Goal: Obtain resource: Download file/media

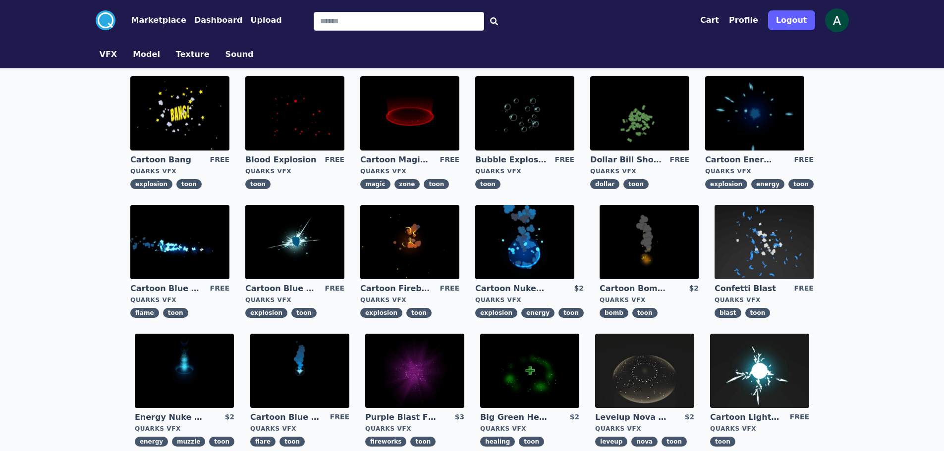
click at [424, 222] on img at bounding box center [409, 242] width 99 height 74
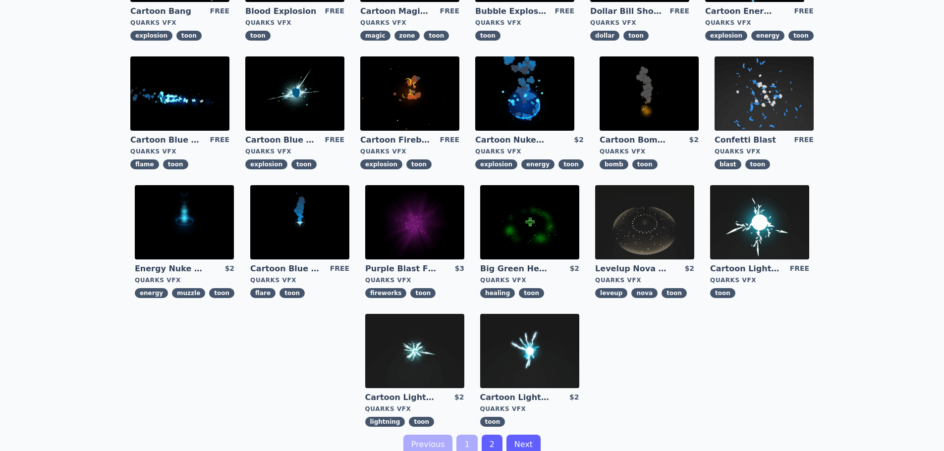
scroll to position [198, 0]
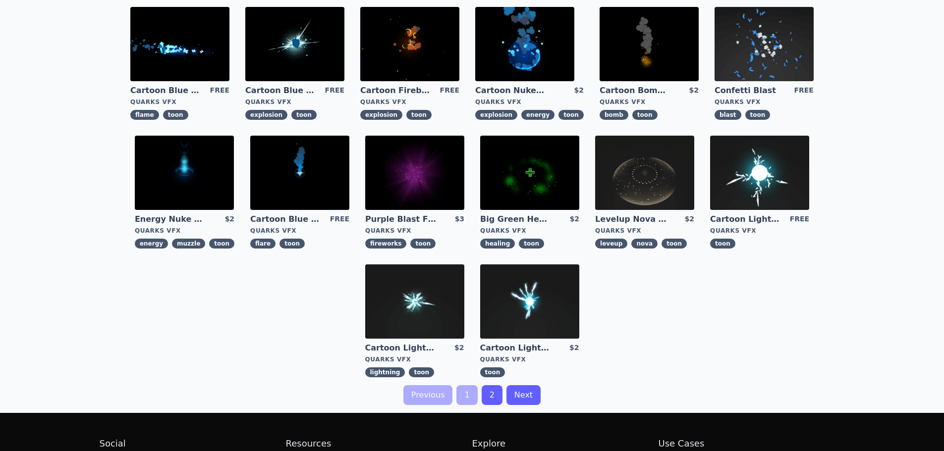
click at [491, 398] on link "2" at bounding box center [491, 395] width 21 height 20
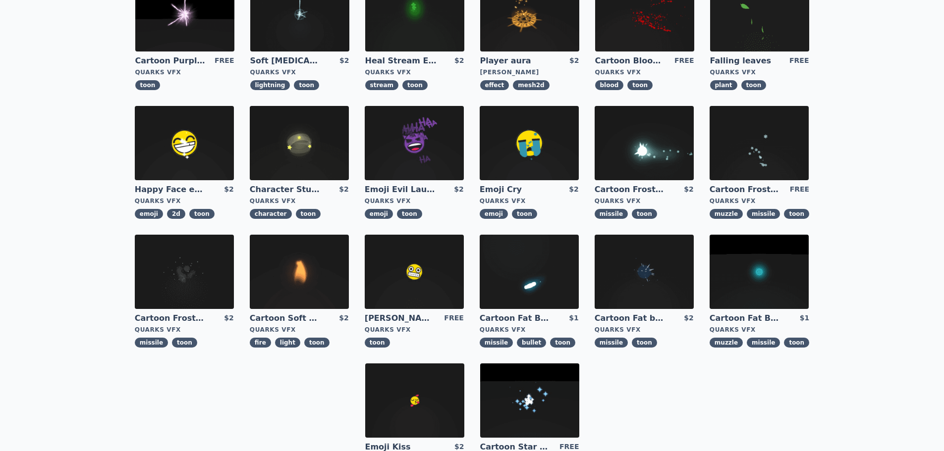
scroll to position [50, 0]
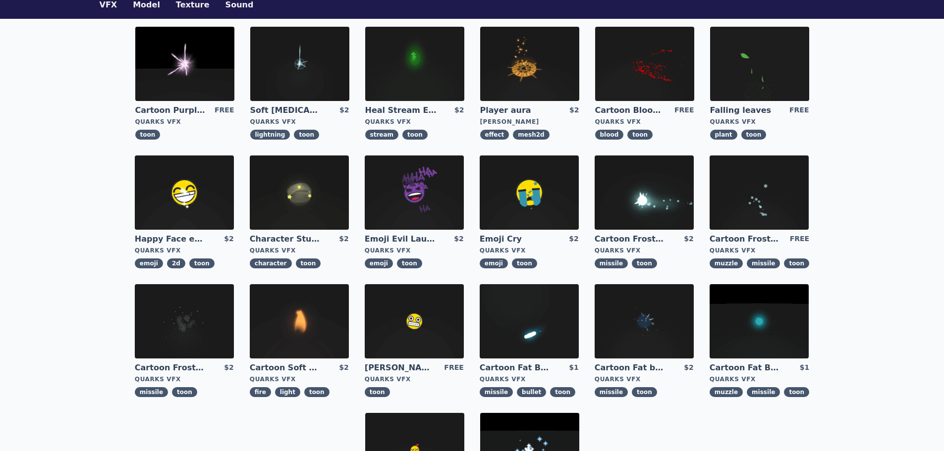
click at [182, 76] on img at bounding box center [184, 64] width 99 height 74
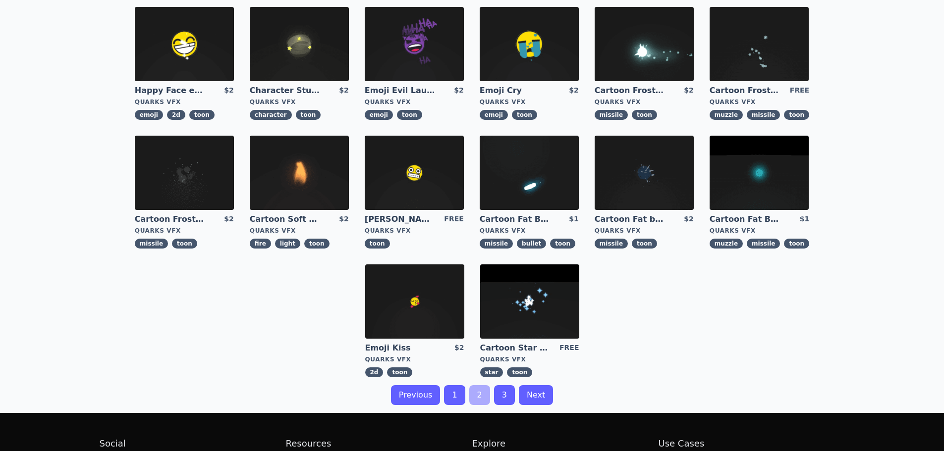
scroll to position [149, 0]
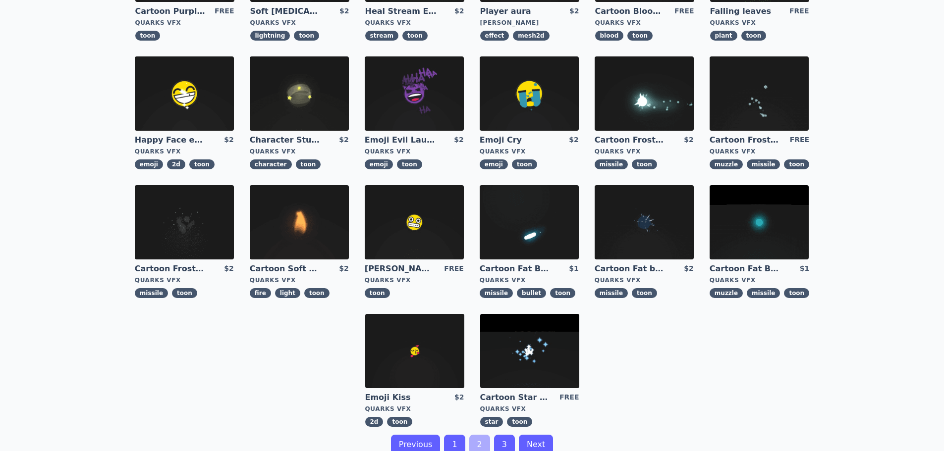
click at [752, 216] on img at bounding box center [758, 222] width 99 height 74
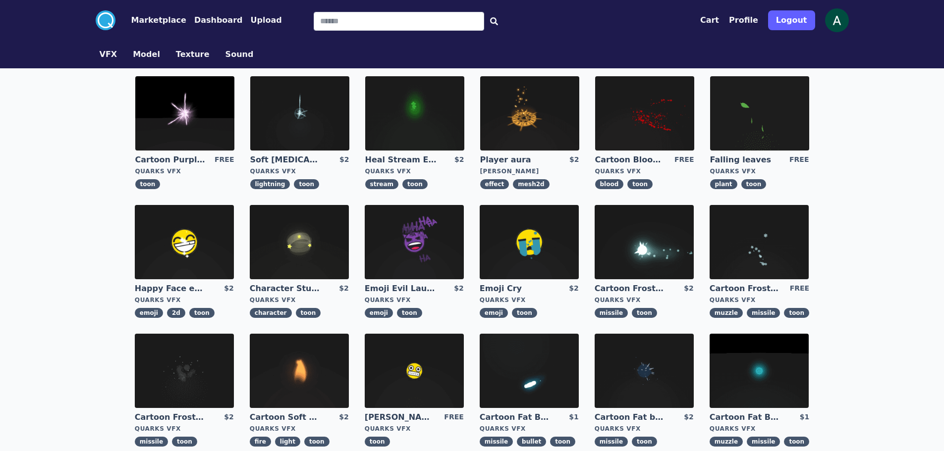
scroll to position [99, 0]
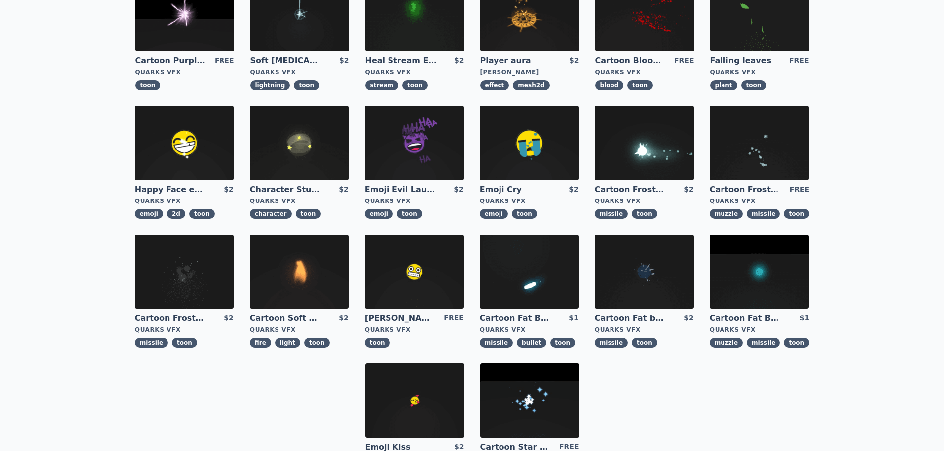
click at [655, 272] on img at bounding box center [643, 272] width 99 height 74
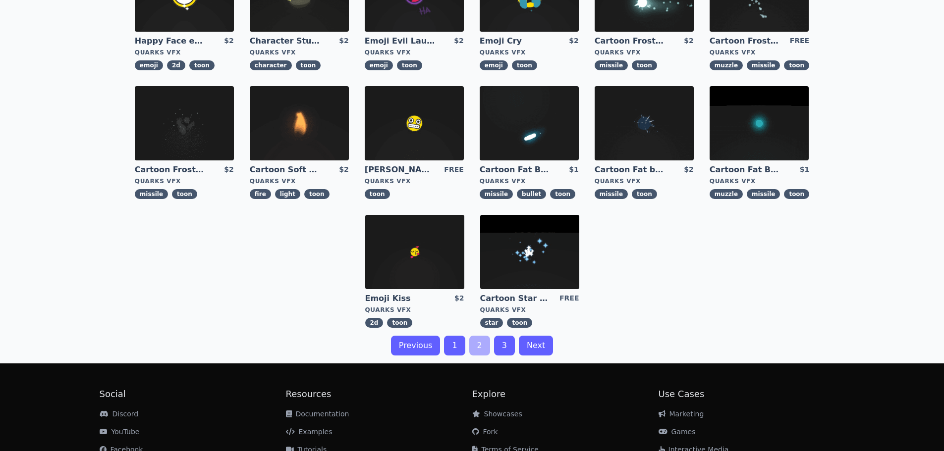
scroll to position [297, 0]
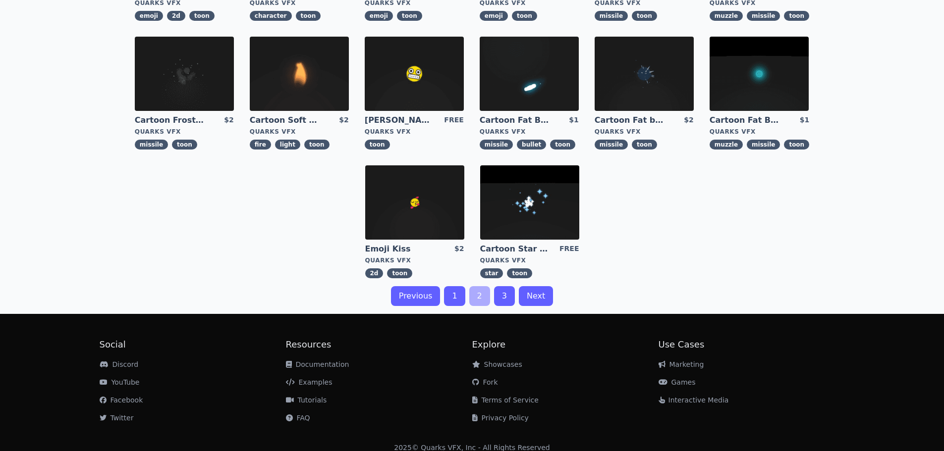
click at [519, 194] on img at bounding box center [529, 202] width 99 height 74
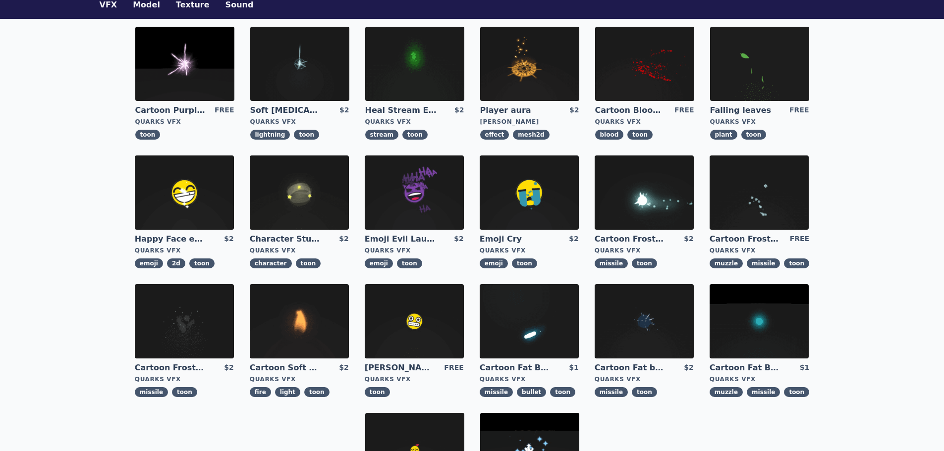
scroll to position [198, 0]
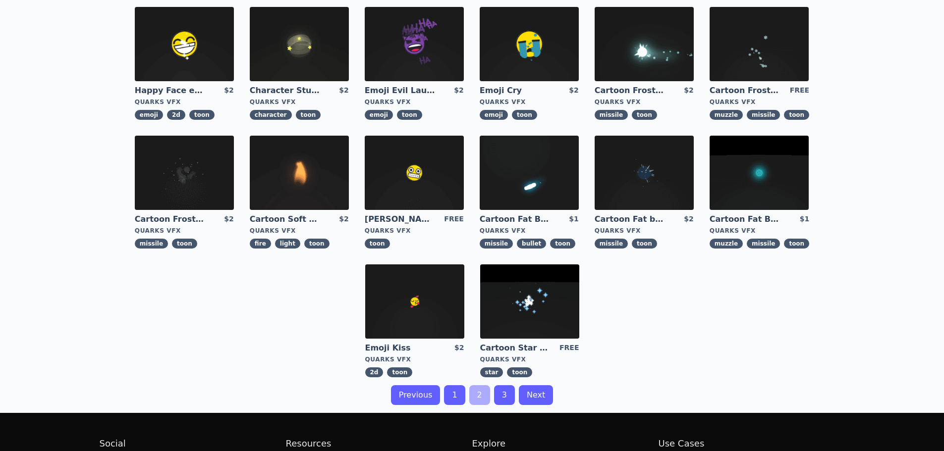
click at [460, 392] on link "1" at bounding box center [454, 395] width 21 height 20
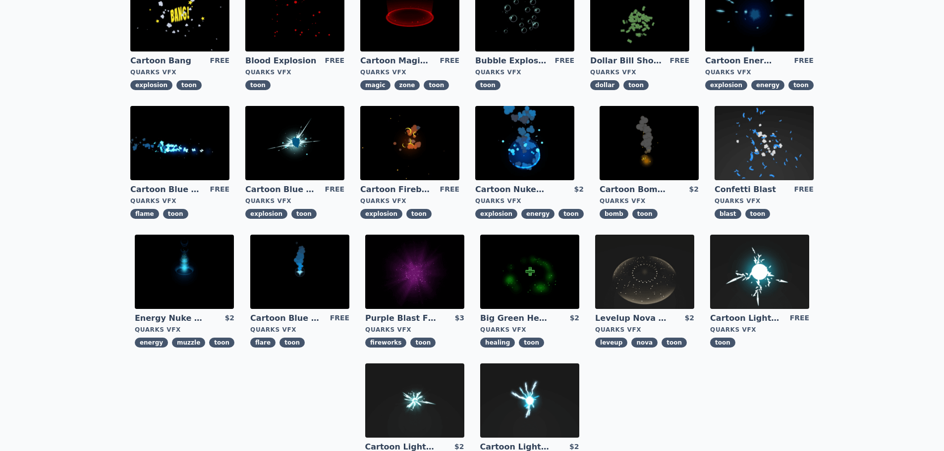
scroll to position [50, 0]
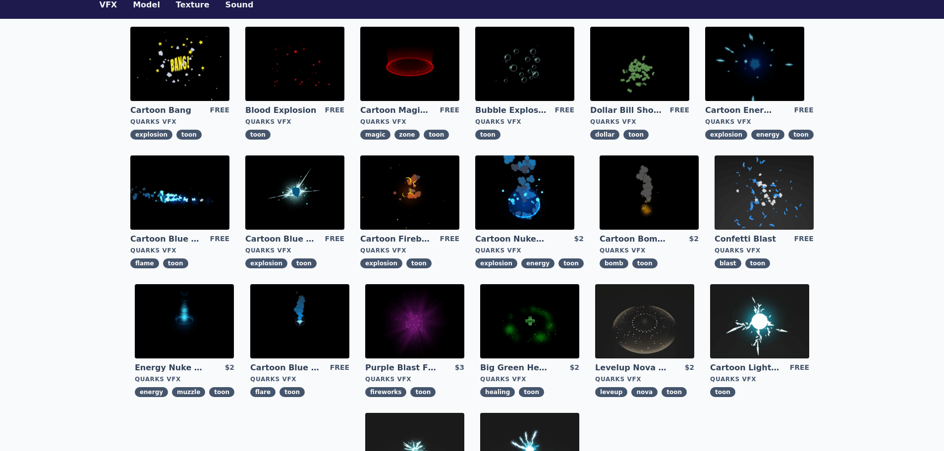
click at [183, 323] on img at bounding box center [184, 321] width 99 height 74
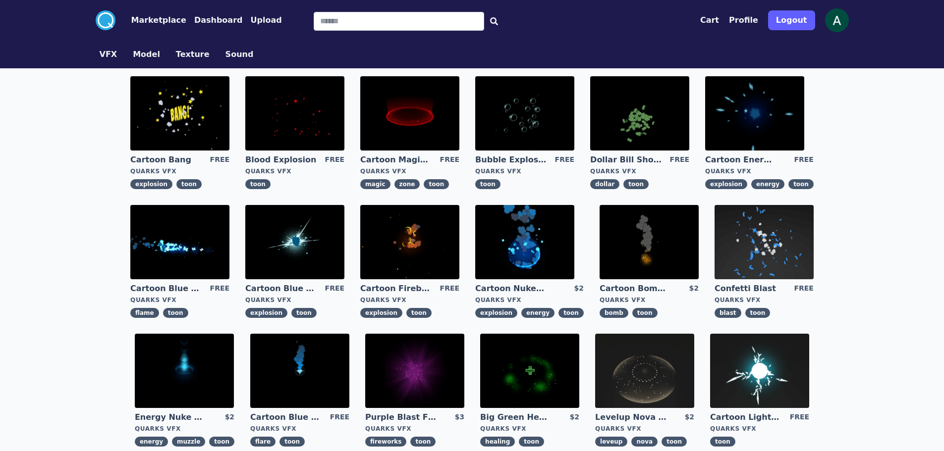
click at [338, 112] on img at bounding box center [294, 113] width 99 height 74
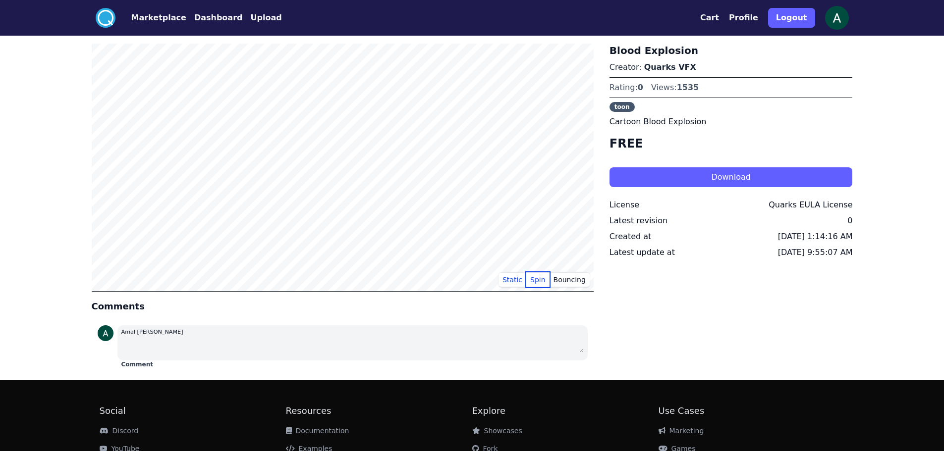
click at [539, 279] on button "Spin" at bounding box center [537, 279] width 23 height 15
click at [573, 280] on button "Bouncing" at bounding box center [569, 279] width 40 height 15
click at [512, 278] on button "Static" at bounding box center [512, 279] width 28 height 15
click at [683, 180] on button "Download" at bounding box center [730, 177] width 243 height 20
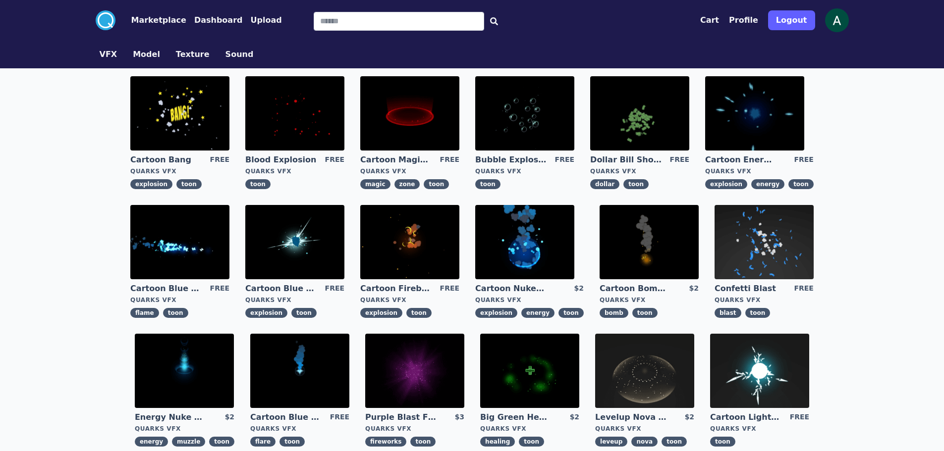
click at [648, 228] on img at bounding box center [648, 242] width 99 height 74
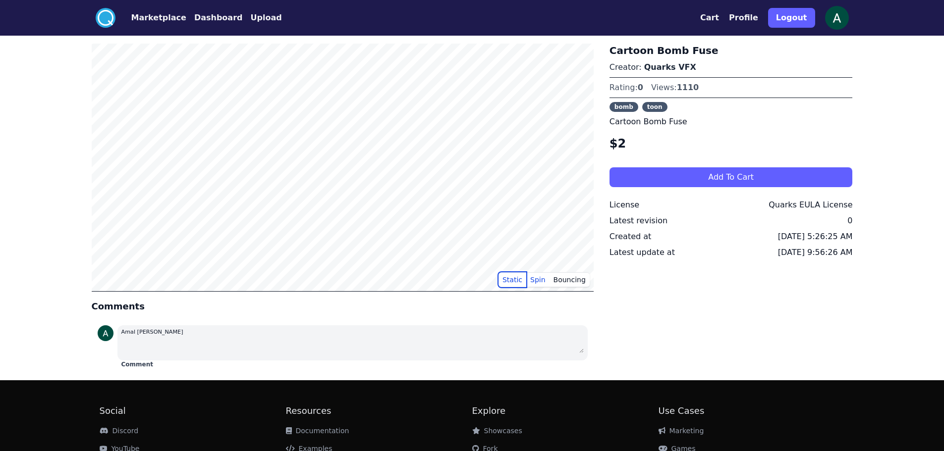
click at [512, 280] on button "Static" at bounding box center [512, 279] width 28 height 15
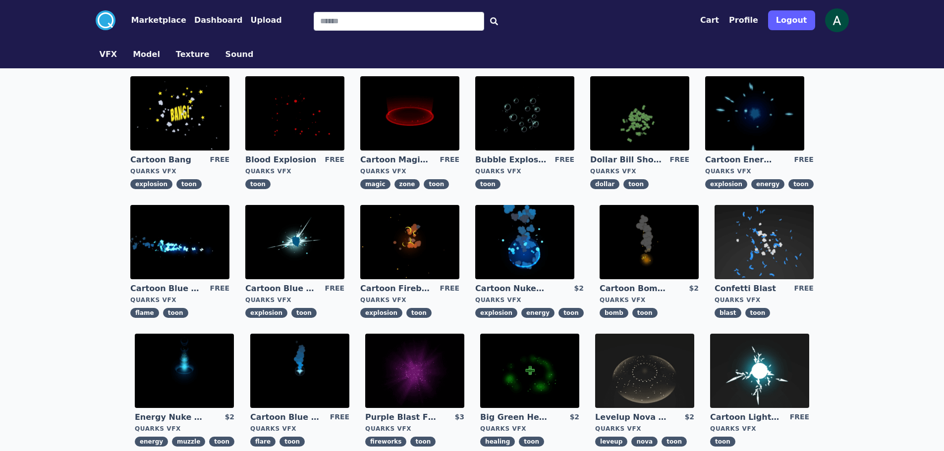
click at [406, 242] on img at bounding box center [409, 242] width 99 height 74
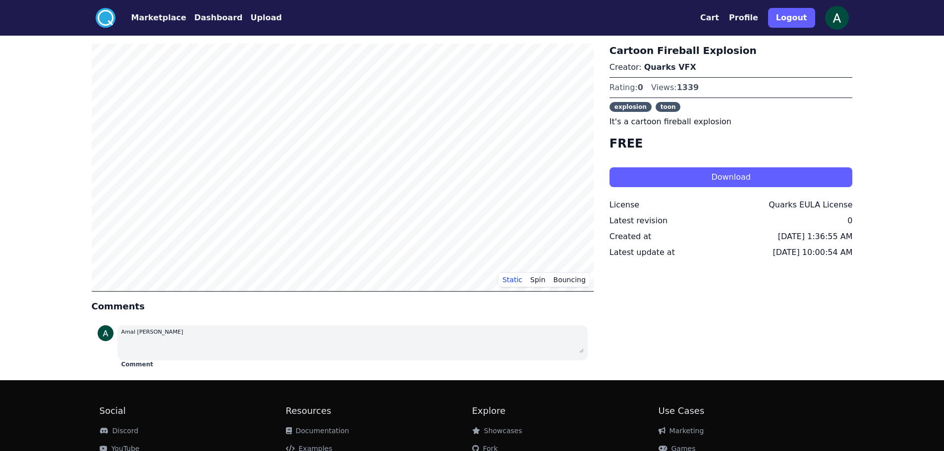
click at [696, 171] on button "Download" at bounding box center [730, 177] width 243 height 20
